Goal: Task Accomplishment & Management: Manage account settings

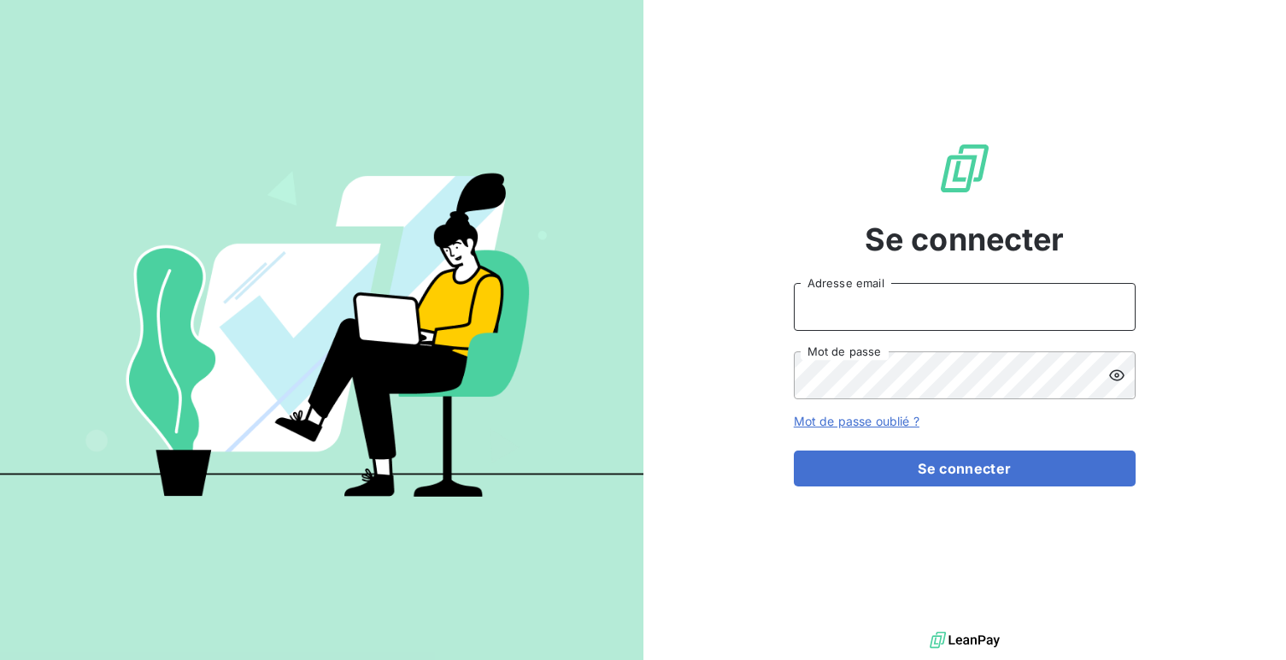
click at [828, 323] on input "Adresse email" at bounding box center [965, 307] width 342 height 48
type input "admin@isolidarite"
click at [794, 450] on button "Se connecter" at bounding box center [965, 468] width 342 height 36
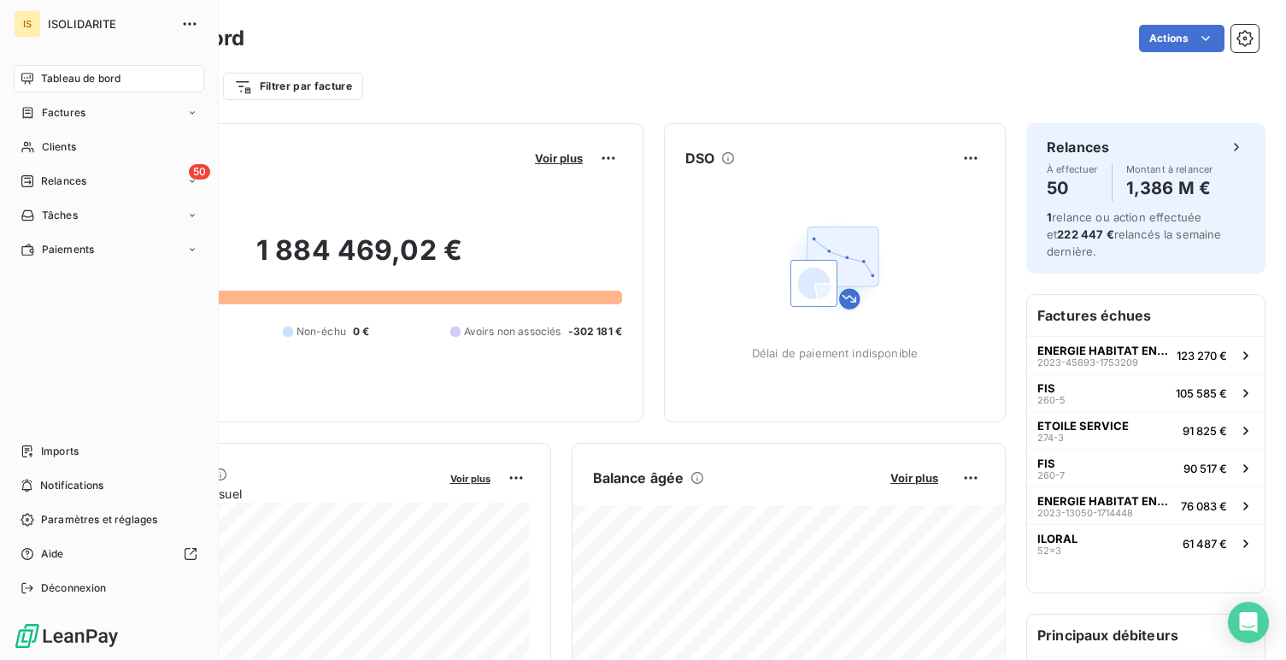
click at [45, 126] on nav "Tableau de bord Factures Clients 50 Relances Tâches Paiements" at bounding box center [109, 164] width 191 height 198
click at [48, 125] on div "Factures" at bounding box center [109, 112] width 191 height 27
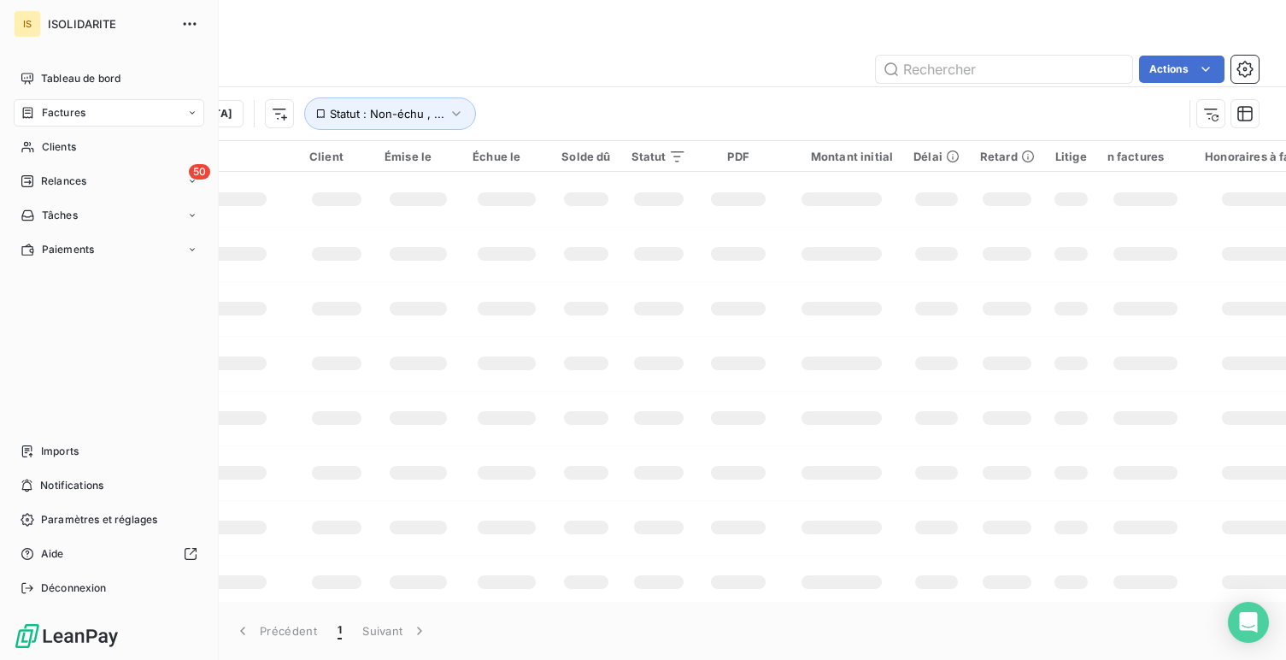
click at [105, 114] on div "Factures" at bounding box center [109, 112] width 191 height 27
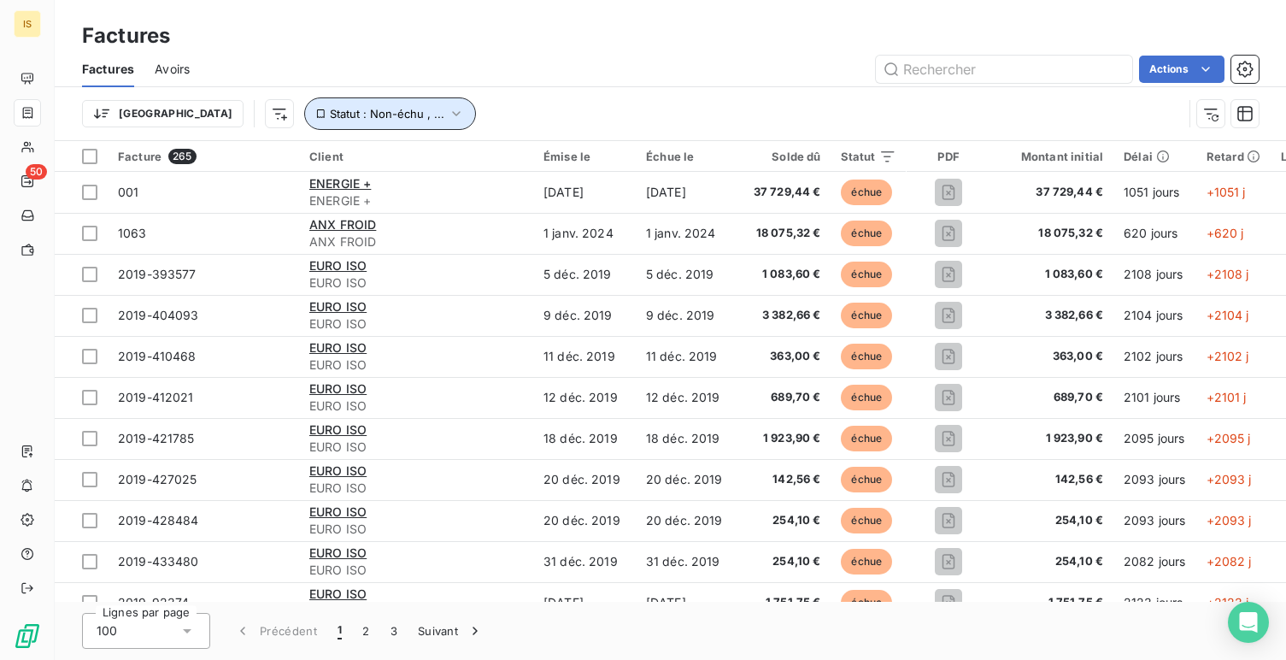
click at [304, 106] on button "Statut : Non-échu , ..." at bounding box center [390, 113] width 172 height 32
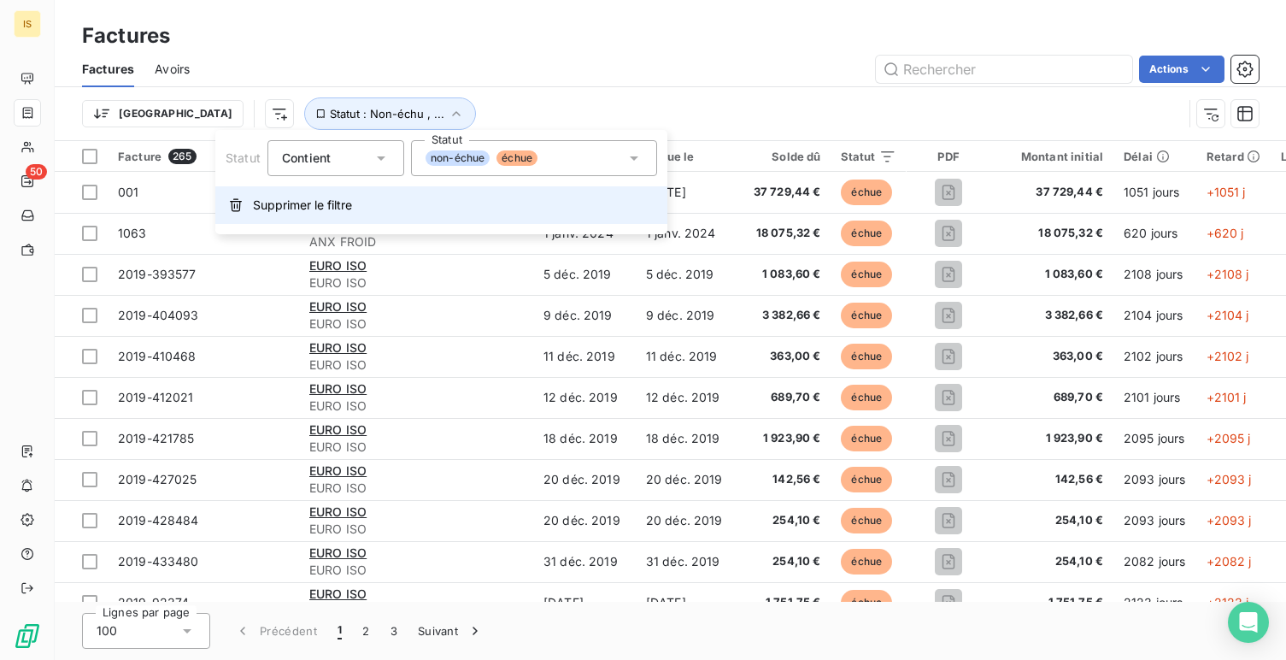
click at [304, 197] on span "Supprimer le filtre" at bounding box center [302, 205] width 99 height 17
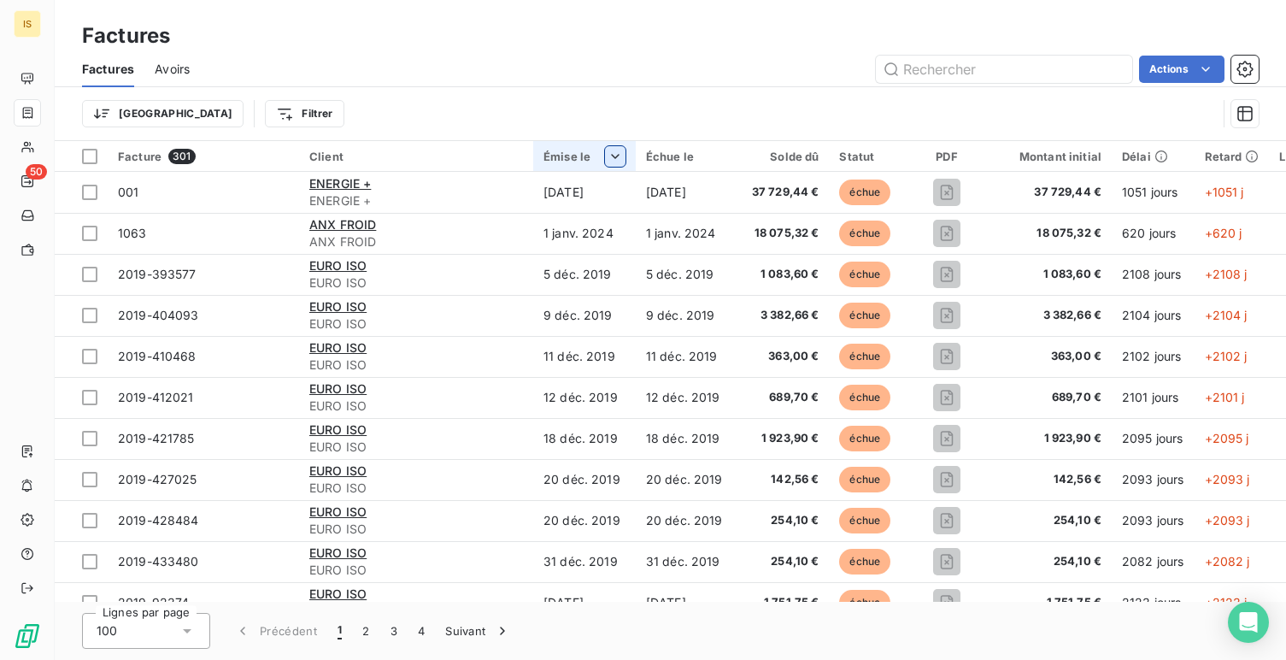
click at [619, 146] on html "IS 50 Factures Factures Avoirs Actions Trier Filtrer Facture 301 Client Émise l…" at bounding box center [643, 330] width 1286 height 660
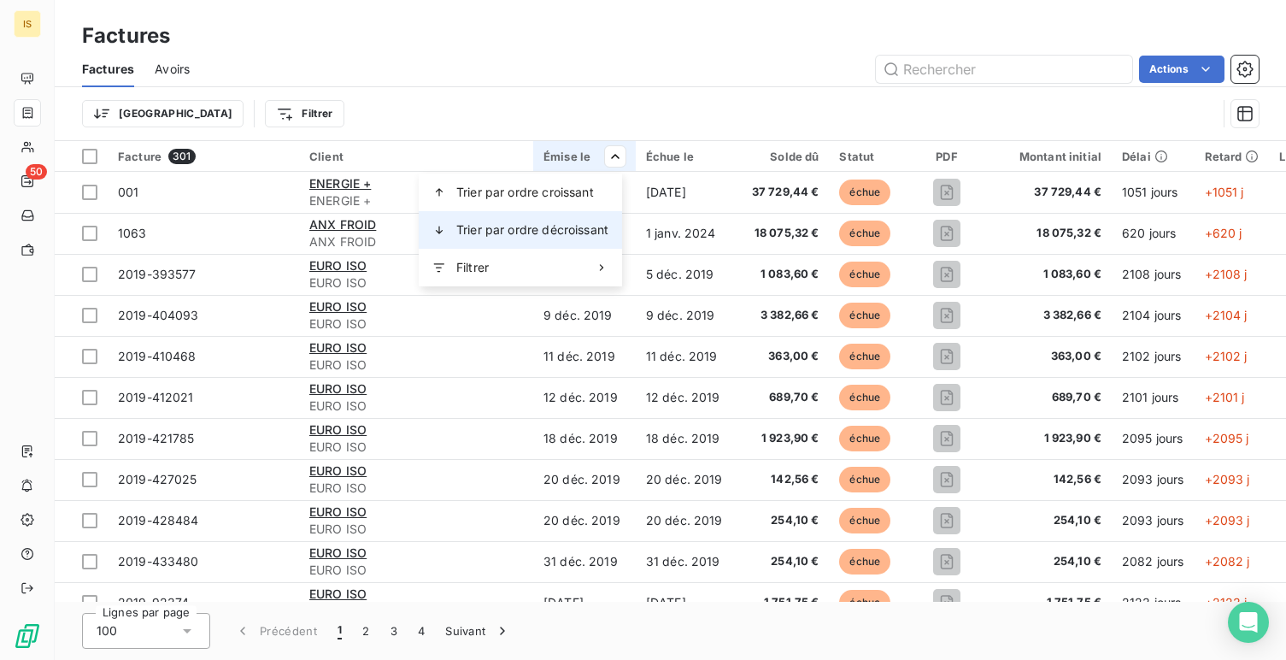
click at [576, 224] on span "Trier par ordre décroissant" at bounding box center [532, 229] width 152 height 17
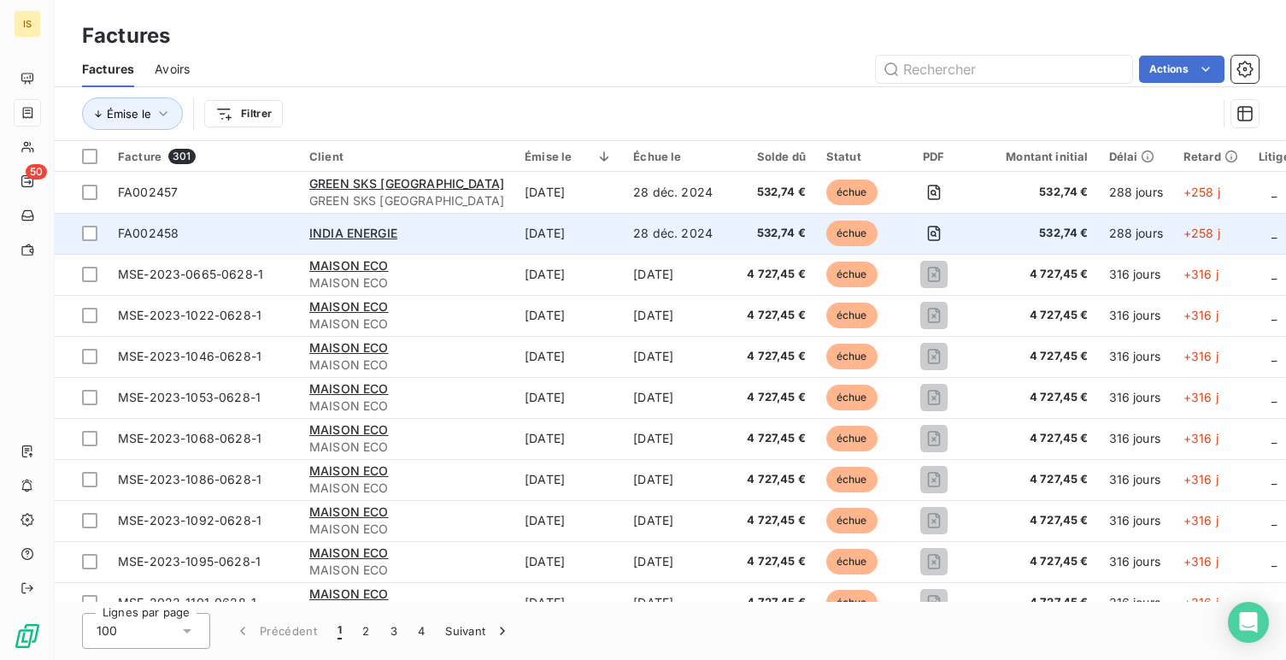
click at [623, 228] on td "28 déc. 2024" at bounding box center [673, 233] width 100 height 41
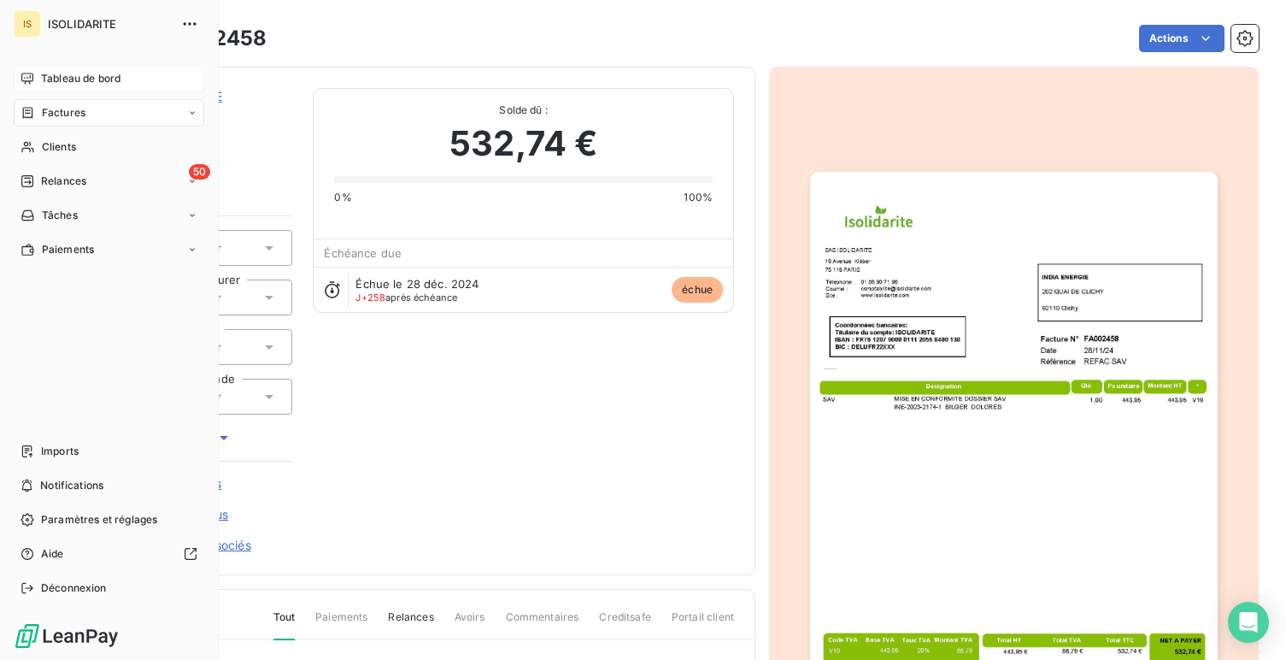
click at [108, 85] on span "Tableau de bord" at bounding box center [80, 78] width 79 height 15
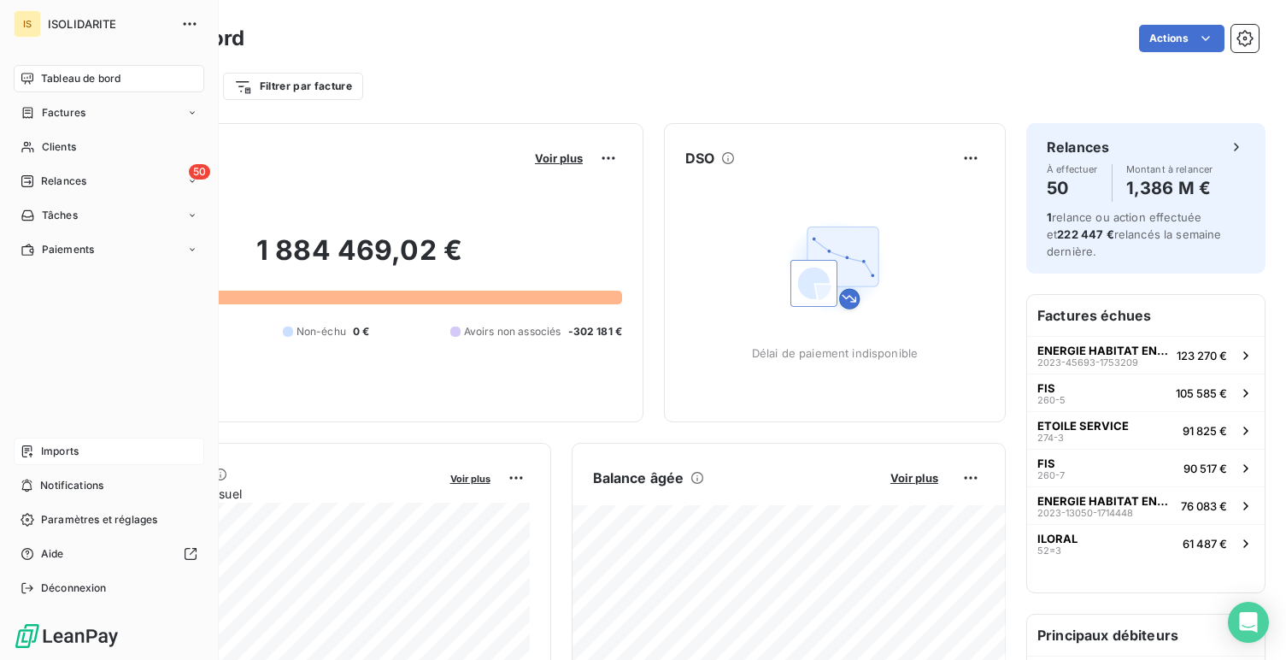
click at [32, 454] on icon at bounding box center [28, 451] width 14 height 14
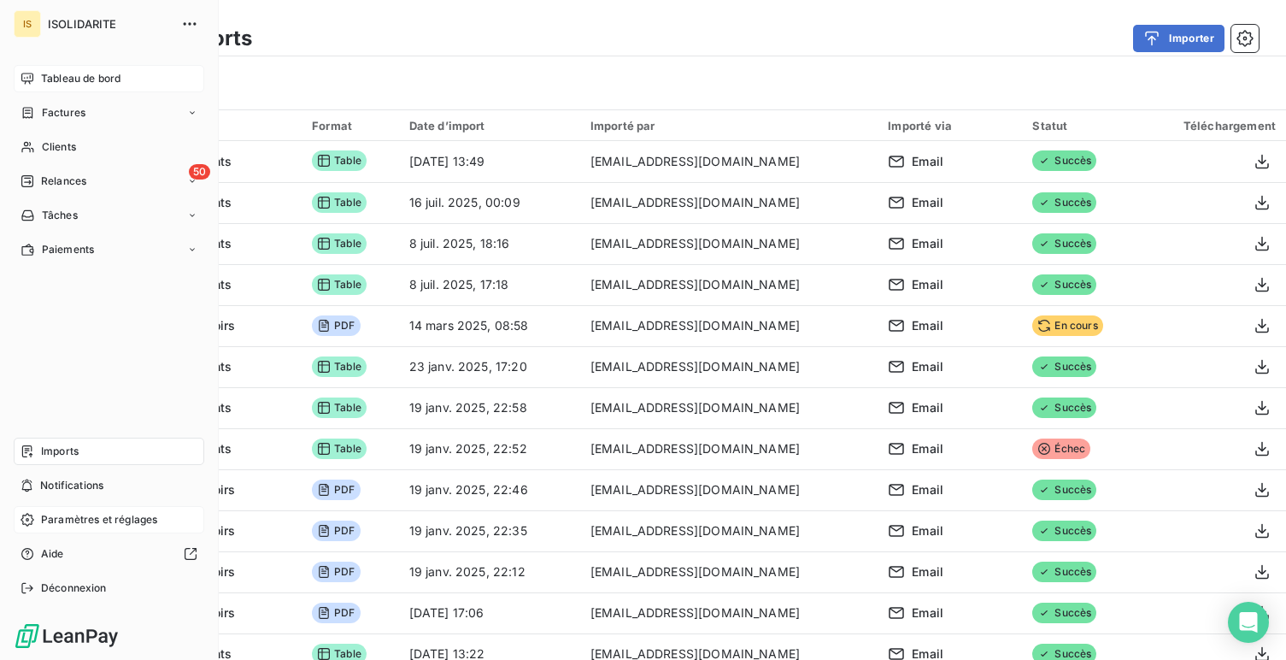
click at [96, 520] on span "Paramètres et réglages" at bounding box center [99, 519] width 116 height 15
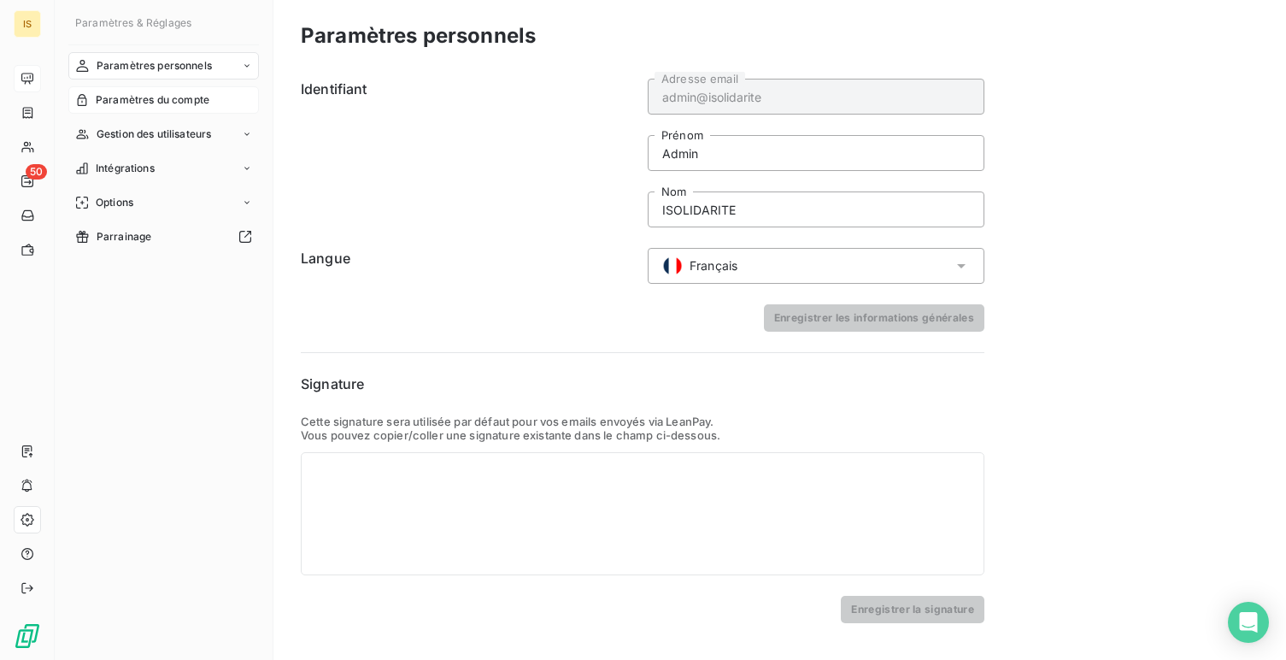
click at [150, 96] on span "Paramètres du compte" at bounding box center [153, 99] width 114 height 15
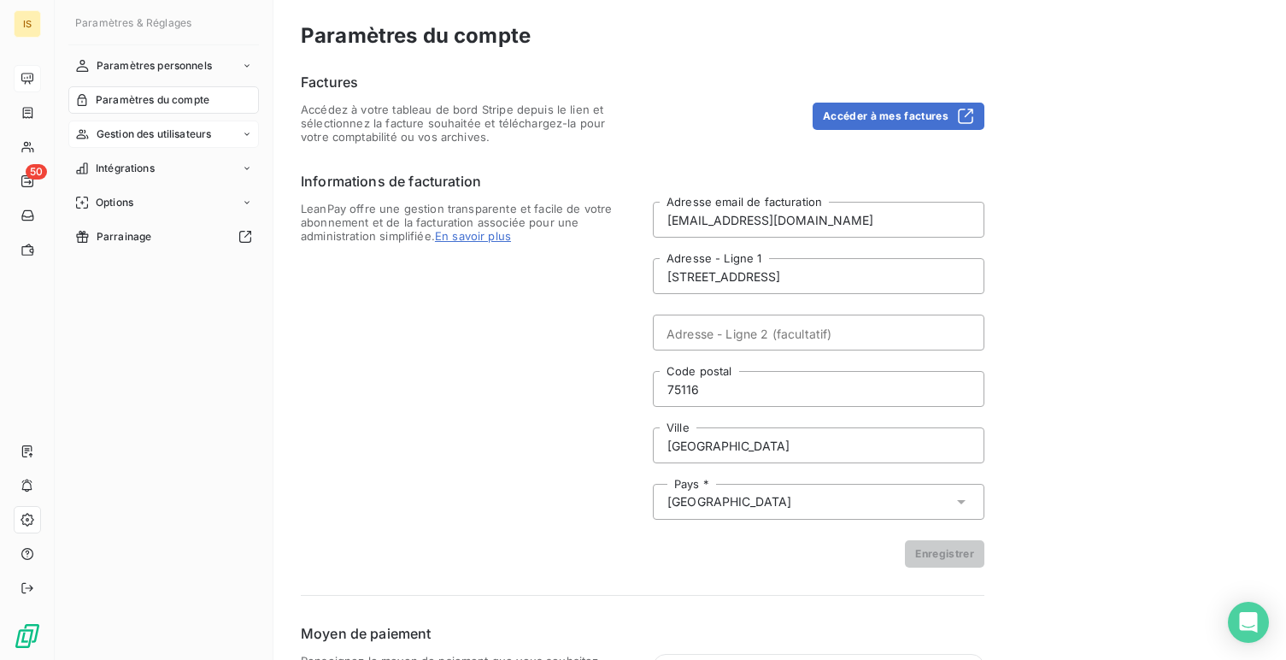
click at [142, 132] on span "Gestion des utilisateurs" at bounding box center [154, 133] width 115 height 15
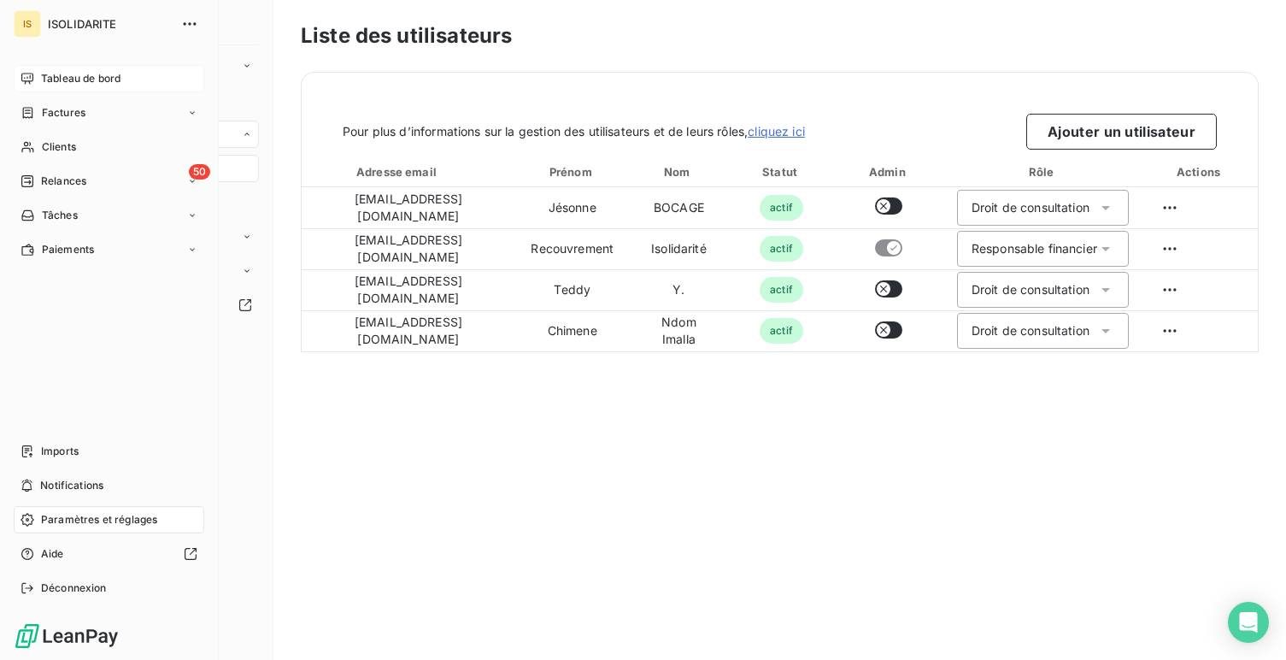
click at [25, 72] on icon at bounding box center [28, 79] width 14 height 14
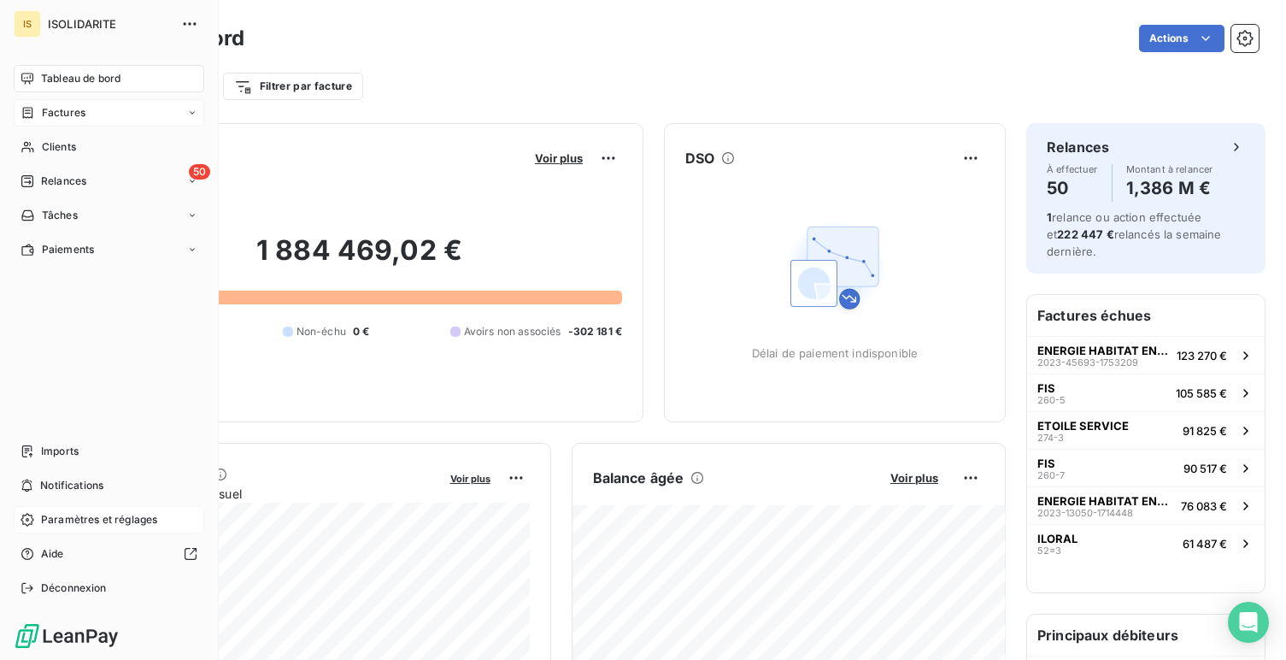
click at [76, 122] on div "Factures" at bounding box center [109, 112] width 191 height 27
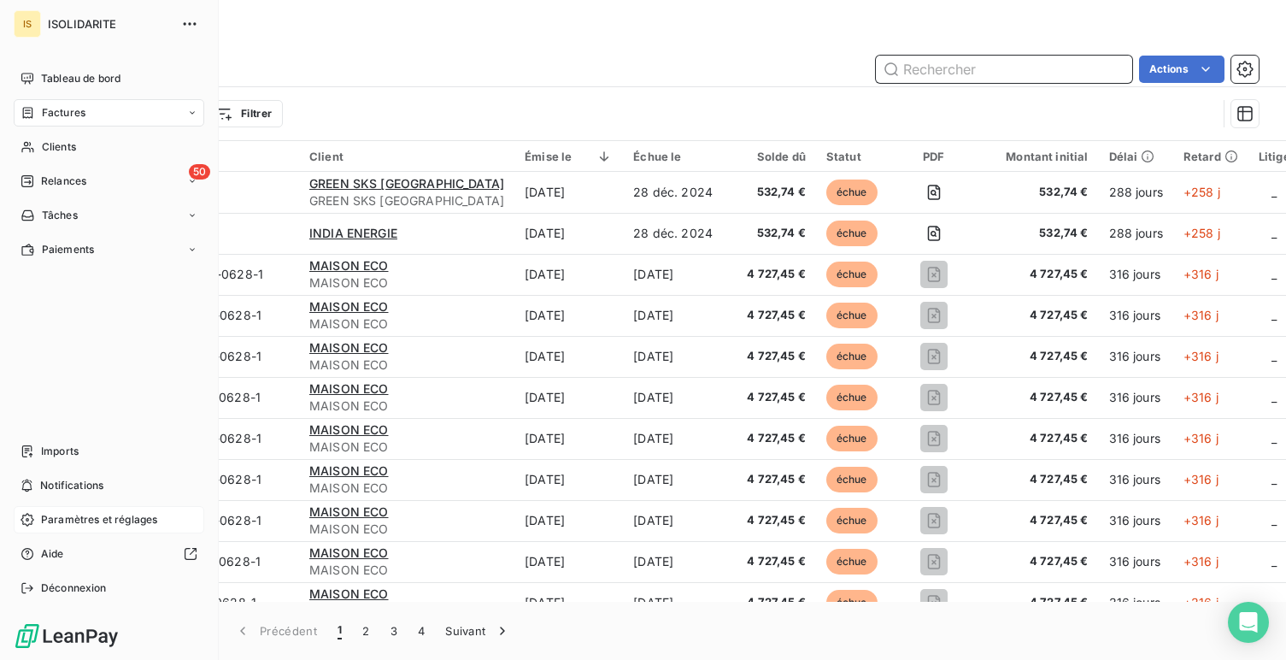
click at [11, 78] on div "IS ISOLIDARITE Tableau de bord Factures Clients 50 Relances Tâches Paiements Im…" at bounding box center [109, 330] width 219 height 660
click at [51, 72] on span "Tableau de bord" at bounding box center [80, 78] width 79 height 15
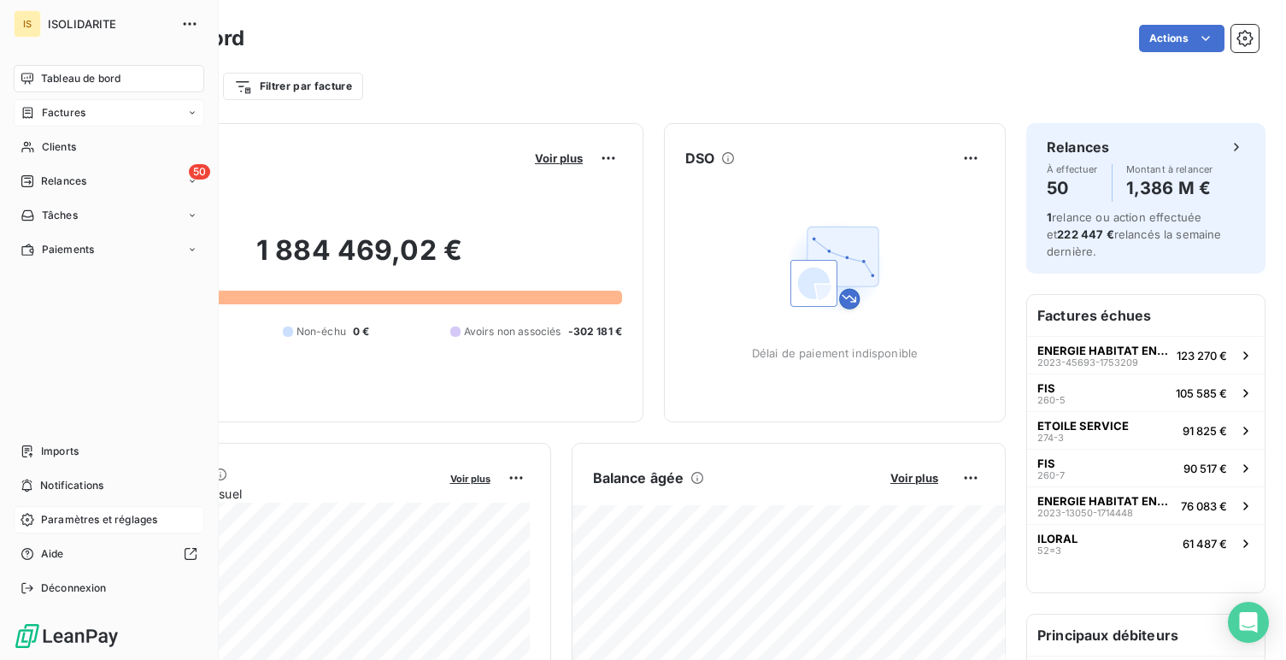
click at [41, 114] on div "Factures" at bounding box center [53, 112] width 65 height 15
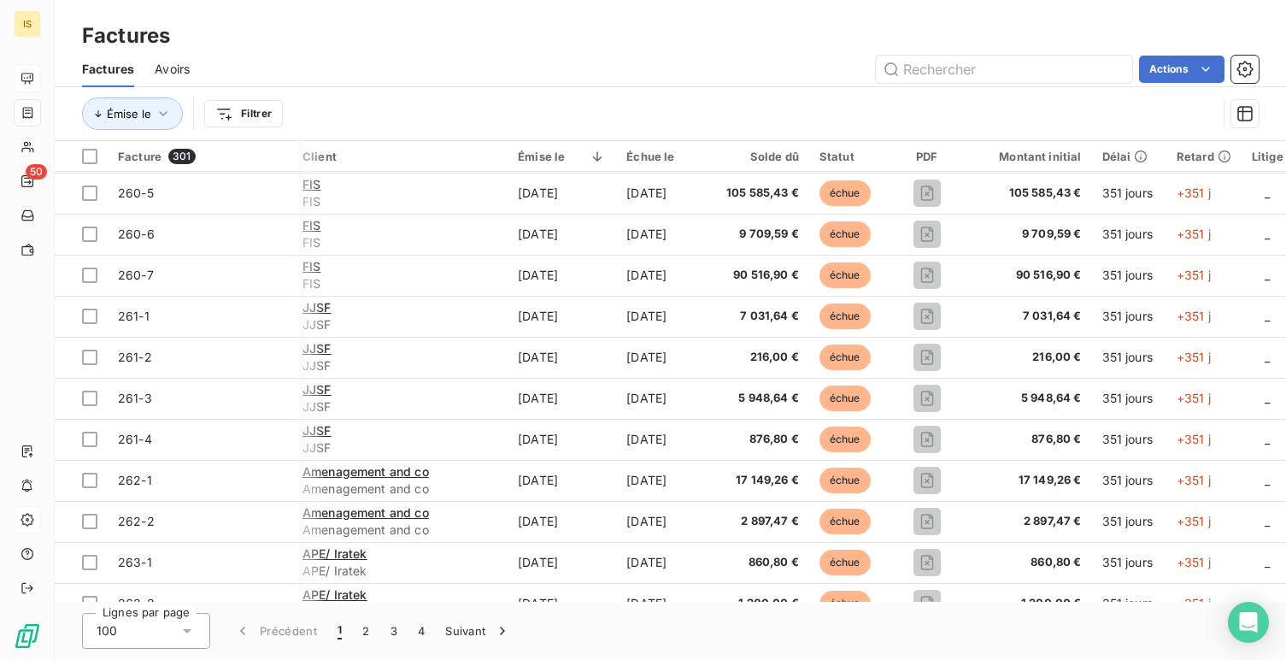
scroll to position [1928, 7]
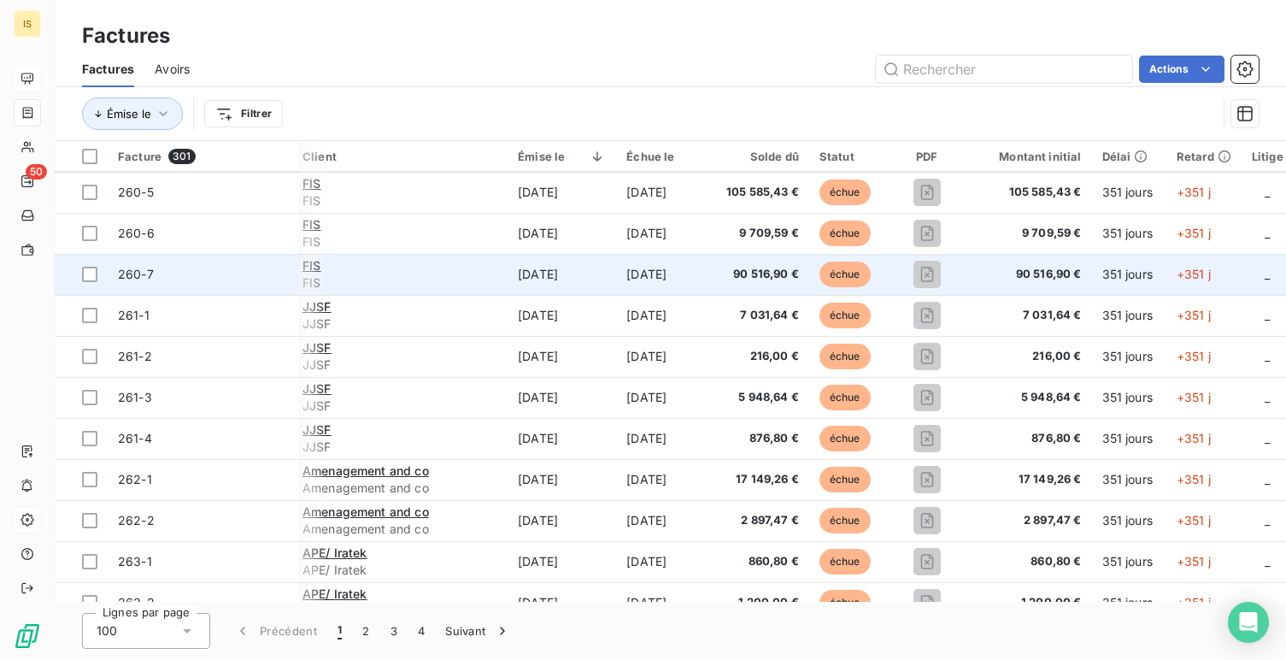
click at [520, 284] on td "[DATE]" at bounding box center [562, 274] width 109 height 41
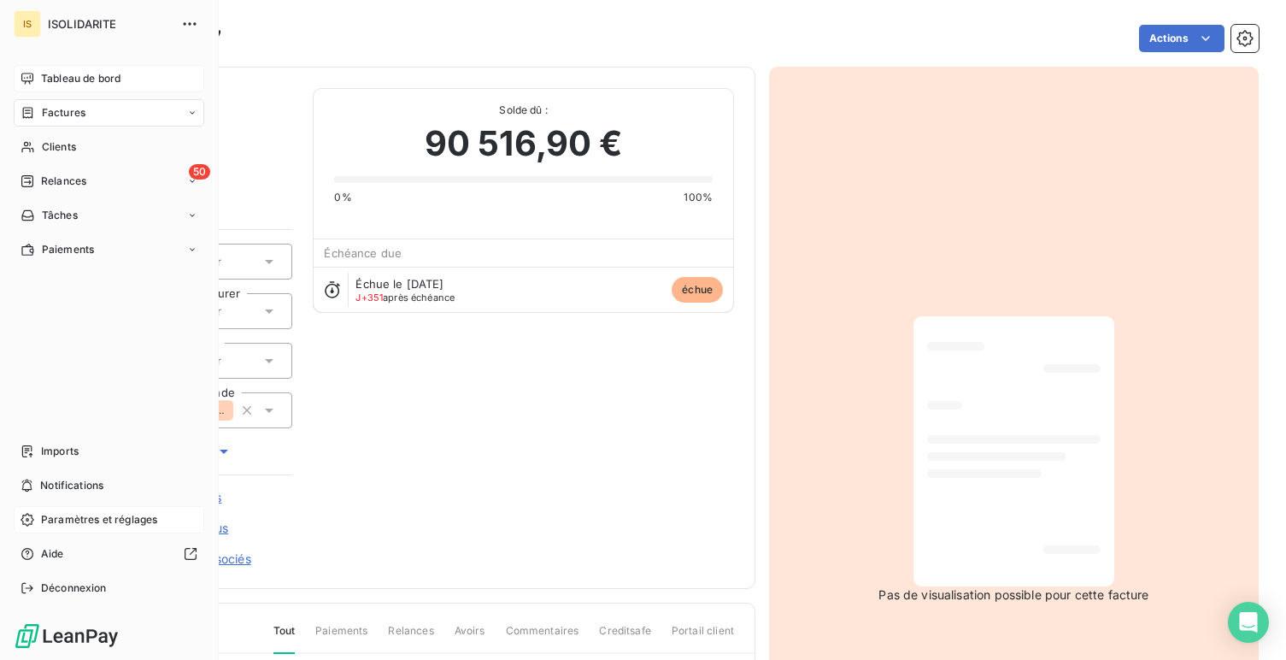
click at [45, 77] on span "Tableau de bord" at bounding box center [80, 78] width 79 height 15
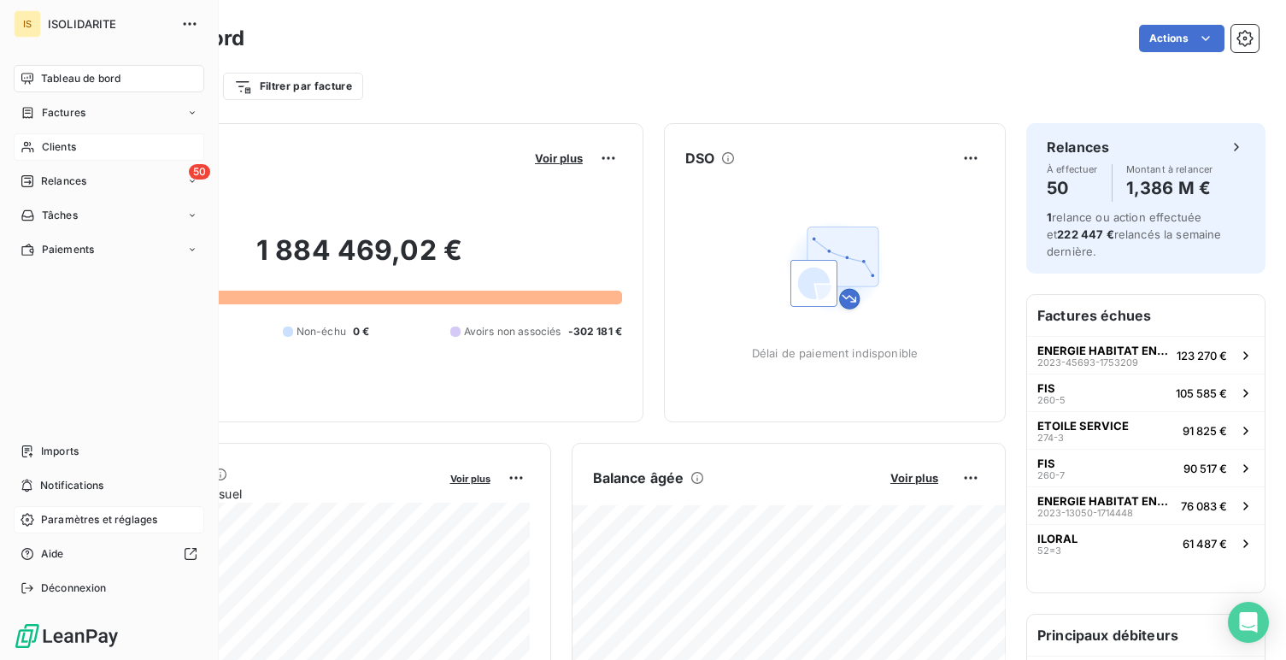
click at [43, 155] on div "Clients" at bounding box center [109, 146] width 191 height 27
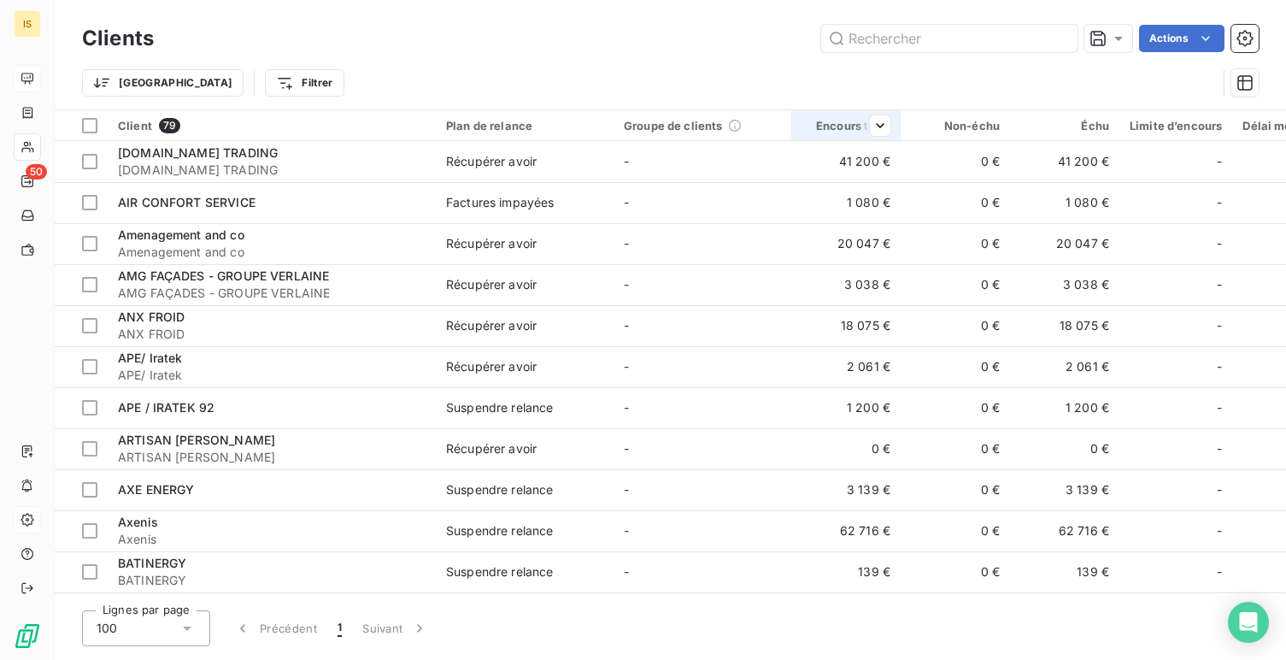
click at [891, 130] on th "Encours total" at bounding box center [845, 125] width 109 height 31
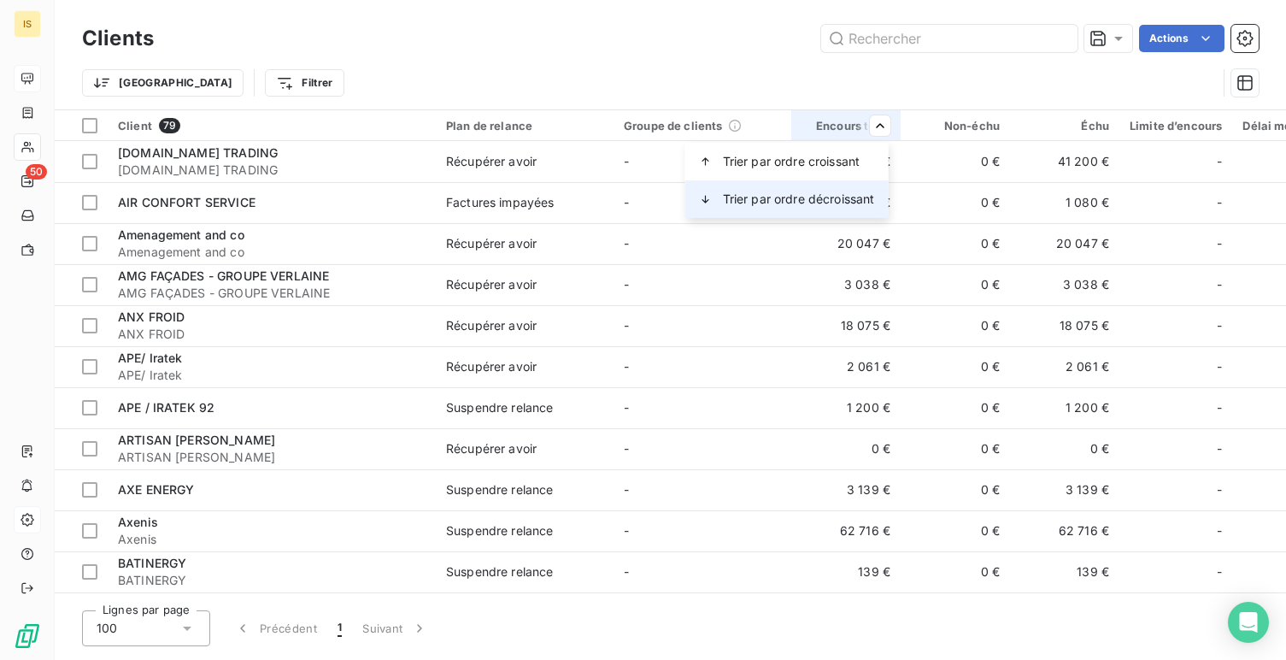
click at [855, 182] on div "Trier par ordre décroissant" at bounding box center [786, 199] width 203 height 38
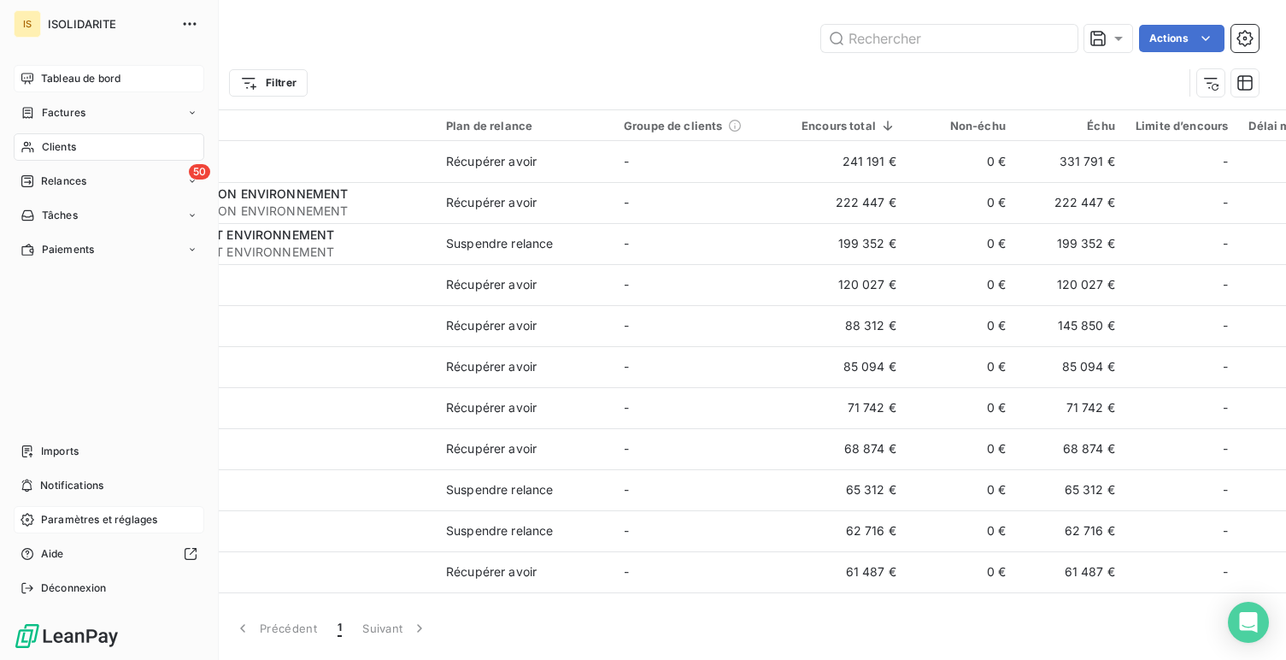
click at [23, 83] on icon at bounding box center [28, 79] width 14 height 14
